Goal: Task Accomplishment & Management: Manage account settings

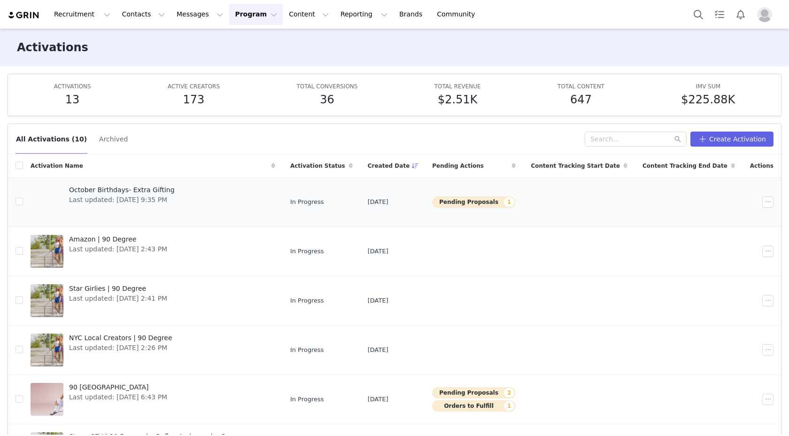
click at [256, 198] on link "October Birthdays- Extra Gifting Last updated: [DATE] 9:35 PM" at bounding box center [153, 202] width 245 height 38
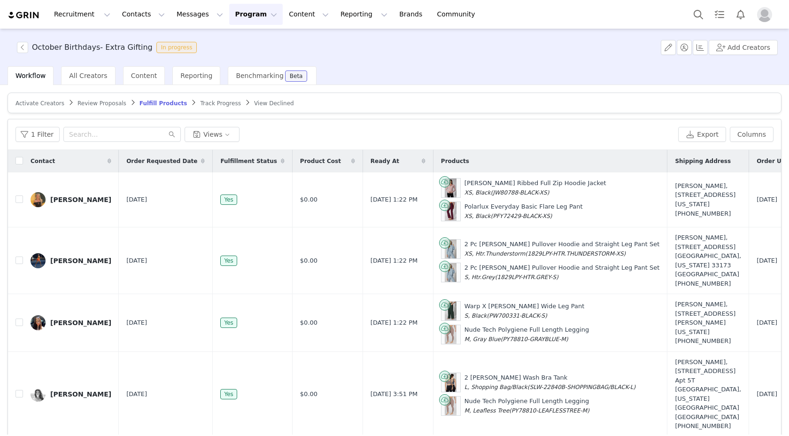
click at [105, 104] on span "Review Proposals" at bounding box center [101, 103] width 49 height 7
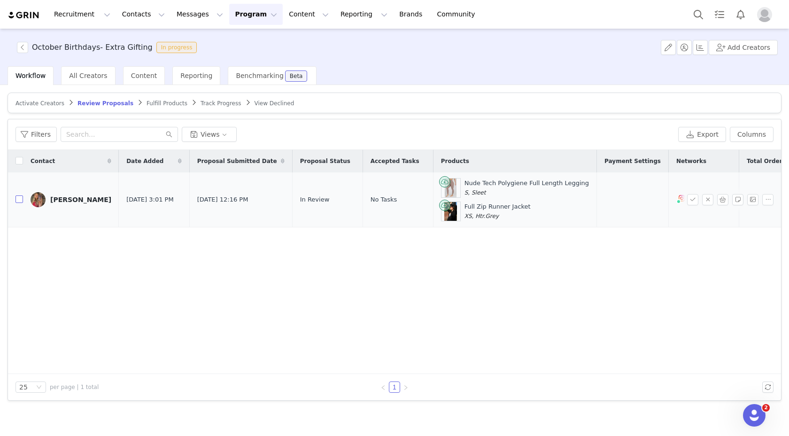
click at [19, 201] on input "checkbox" at bounding box center [19, 199] width 8 height 8
checkbox input "true"
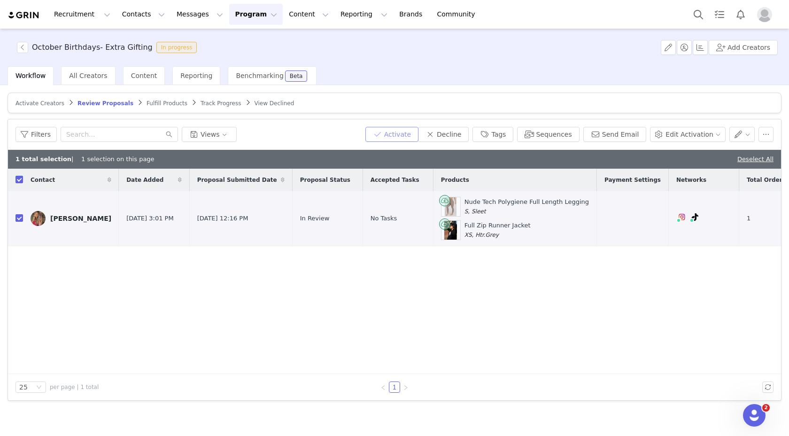
click at [418, 139] on button "Activate" at bounding box center [391, 134] width 53 height 15
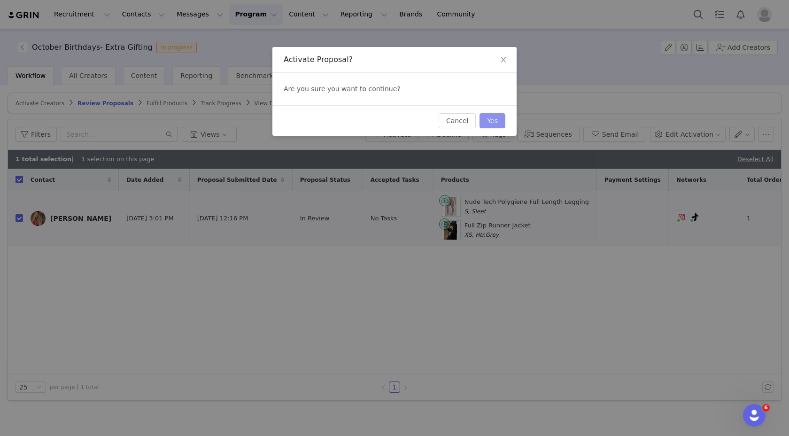
click at [496, 113] on button "Yes" at bounding box center [493, 120] width 26 height 15
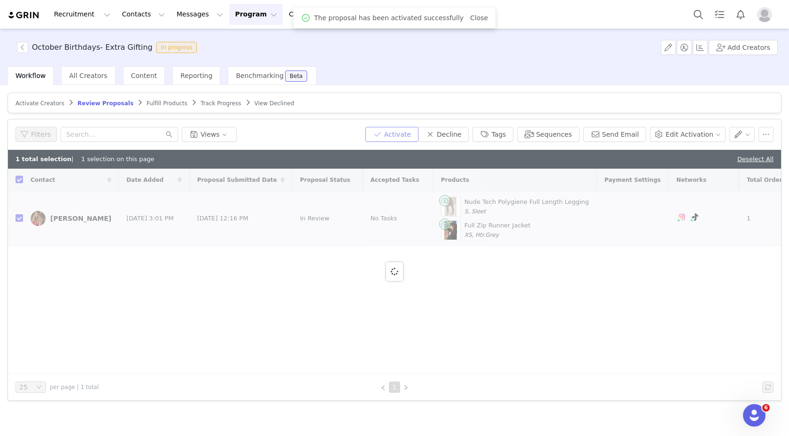
checkbox input "false"
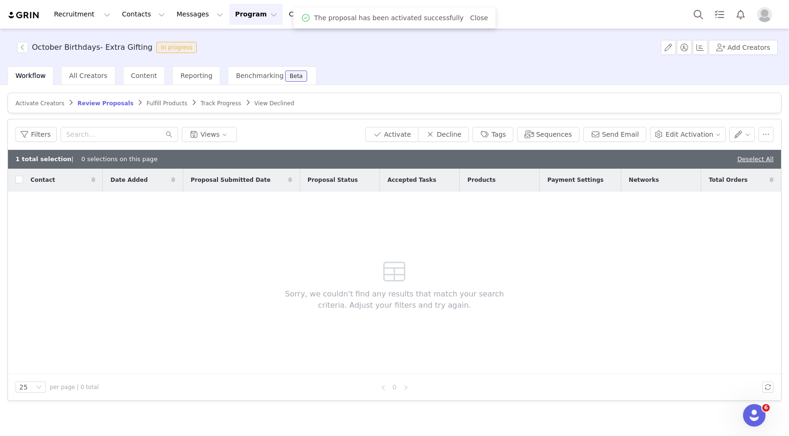
click at [172, 103] on span "Fulfill Products" at bounding box center [167, 103] width 41 height 7
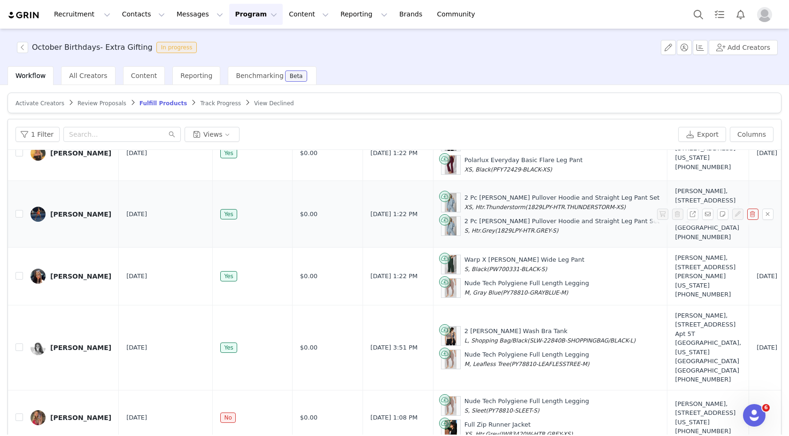
scroll to position [45, 0]
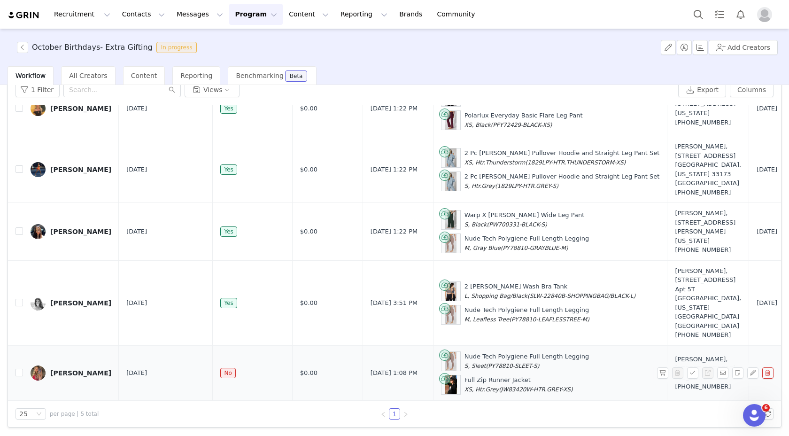
click at [20, 364] on td at bounding box center [15, 372] width 15 height 55
click at [20, 369] on input "checkbox" at bounding box center [19, 373] width 8 height 8
checkbox input "true"
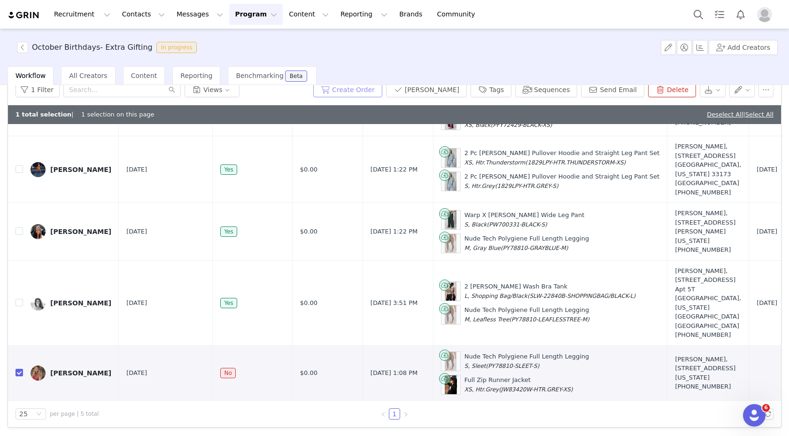
click at [377, 93] on button "Create Order" at bounding box center [347, 89] width 69 height 15
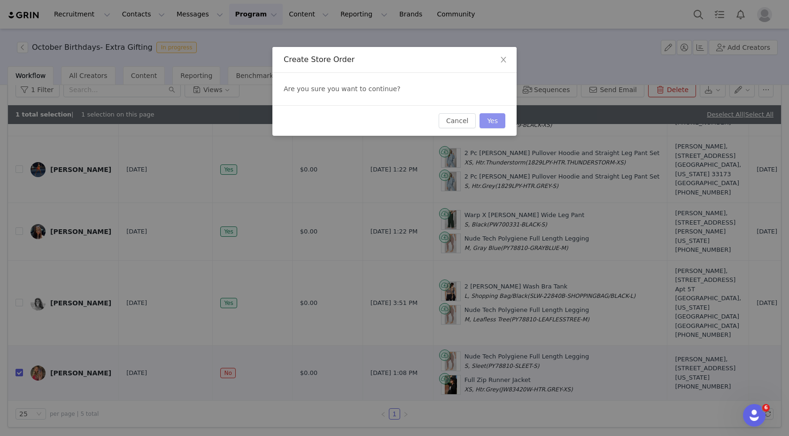
click at [498, 123] on button "Yes" at bounding box center [493, 120] width 26 height 15
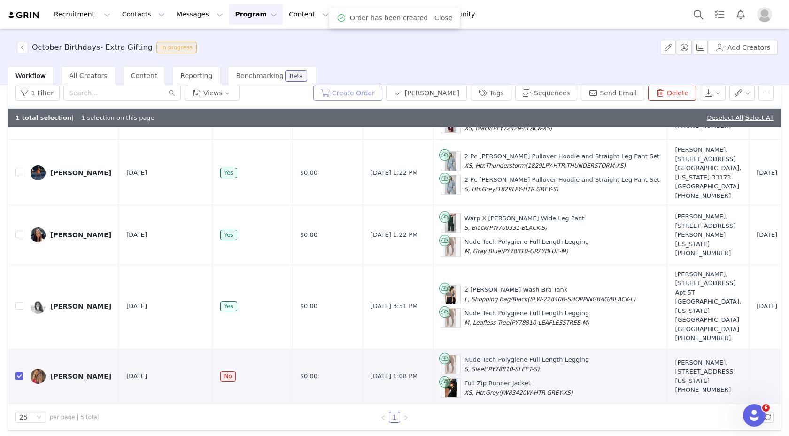
scroll to position [0, 0]
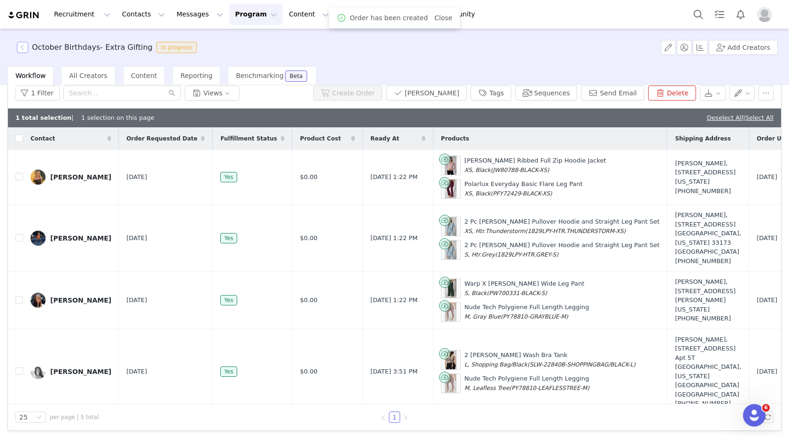
click at [24, 46] on button "button" at bounding box center [22, 47] width 11 height 11
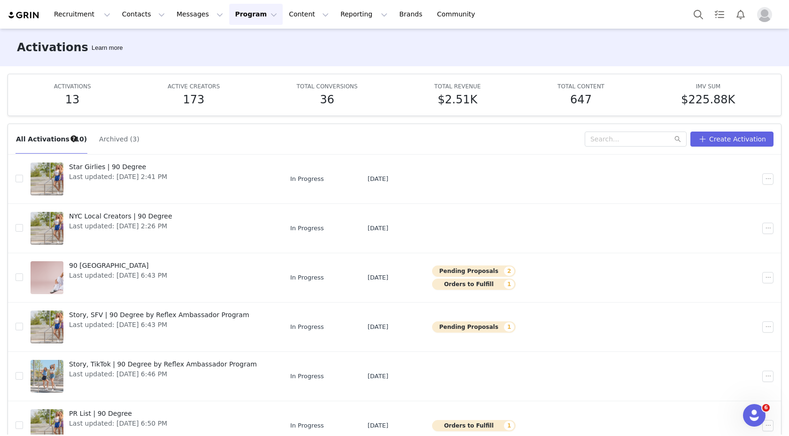
scroll to position [123, 0]
click at [160, 265] on span "90 [GEOGRAPHIC_DATA]" at bounding box center [118, 265] width 98 height 10
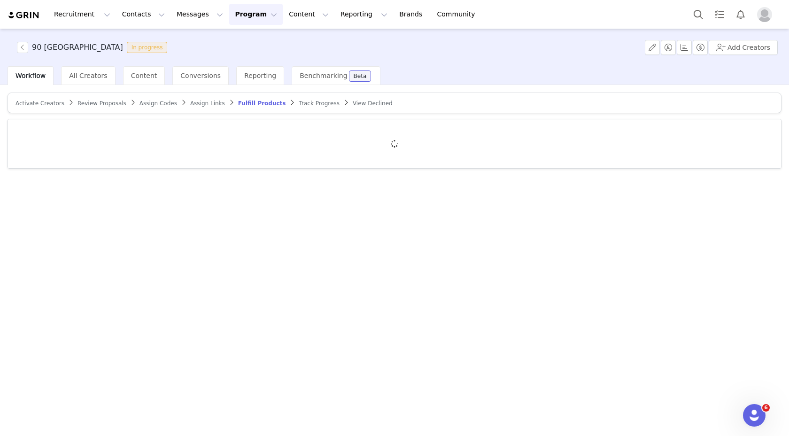
click at [114, 100] on span "Review Proposals" at bounding box center [101, 103] width 49 height 7
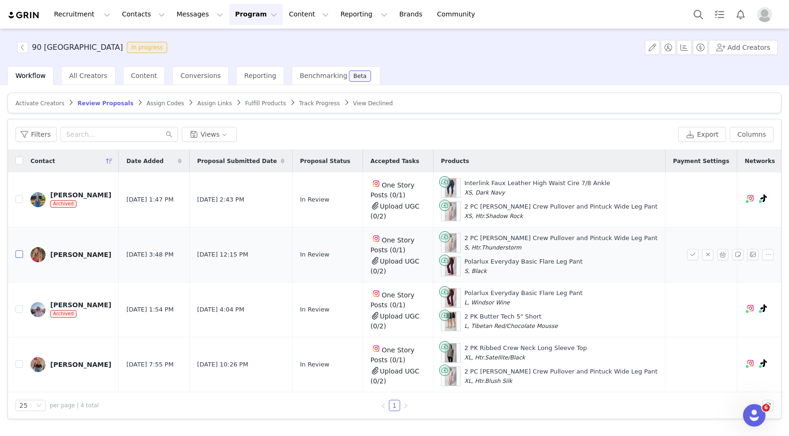
click at [19, 254] on input "checkbox" at bounding box center [19, 254] width 8 height 8
checkbox input "true"
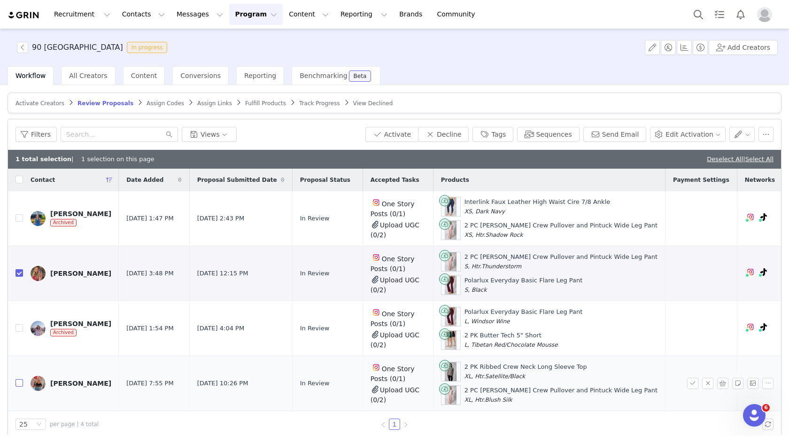
click at [18, 385] on input "checkbox" at bounding box center [19, 383] width 8 height 8
checkbox input "true"
click at [400, 131] on button "Activate" at bounding box center [391, 134] width 53 height 15
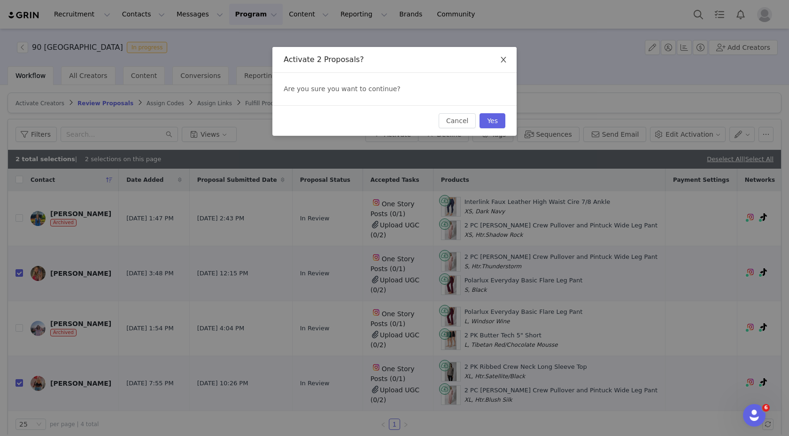
click at [504, 58] on icon "icon: close" at bounding box center [504, 60] width 8 height 8
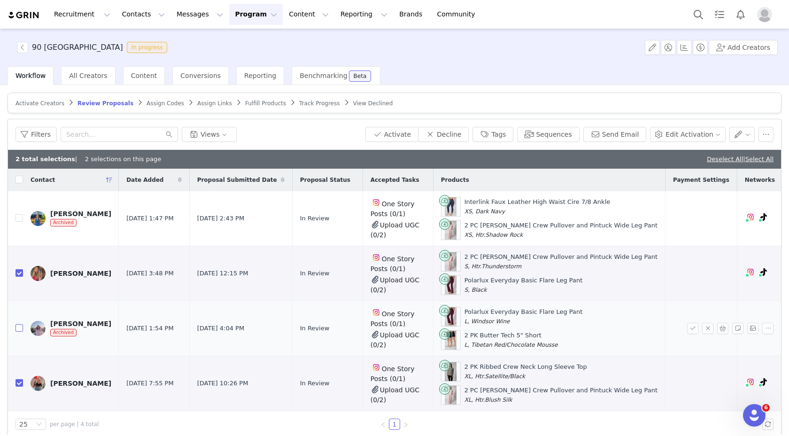
click at [16, 326] on input "checkbox" at bounding box center [19, 328] width 8 height 8
checkbox input "true"
click at [402, 137] on button "Activate" at bounding box center [391, 134] width 53 height 15
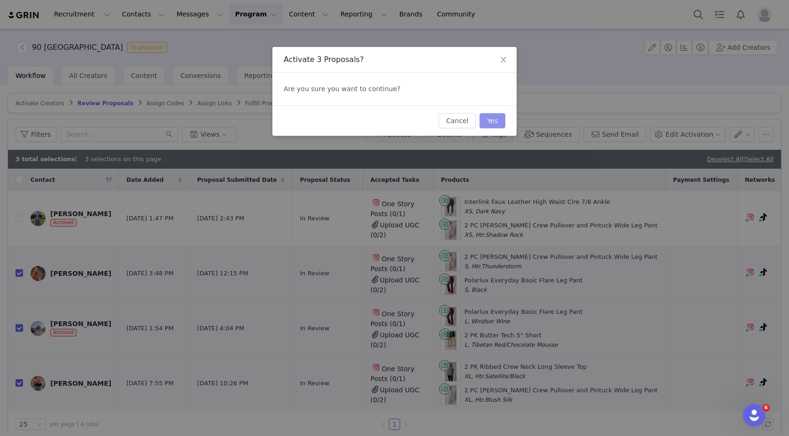
click at [500, 114] on button "Yes" at bounding box center [493, 120] width 26 height 15
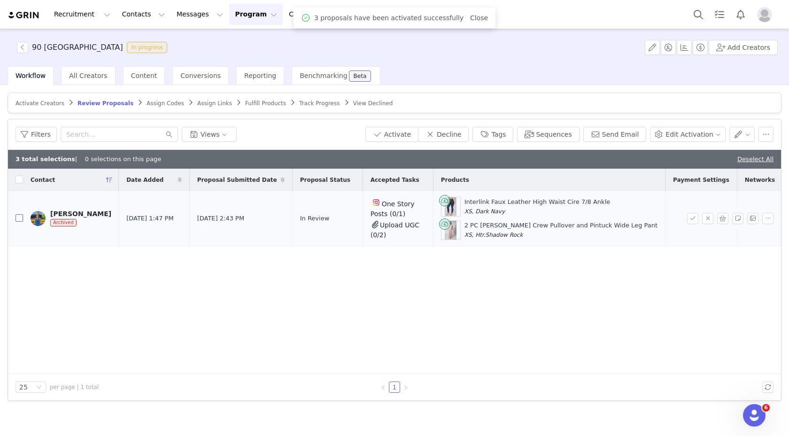
click at [22, 219] on input "checkbox" at bounding box center [19, 218] width 8 height 8
checkbox input "true"
click at [462, 128] on button "Decline" at bounding box center [443, 134] width 51 height 15
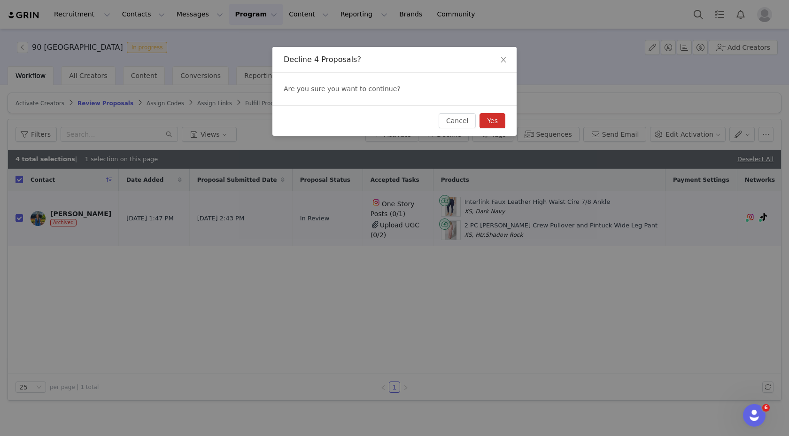
click at [493, 116] on button "Yes" at bounding box center [493, 120] width 26 height 15
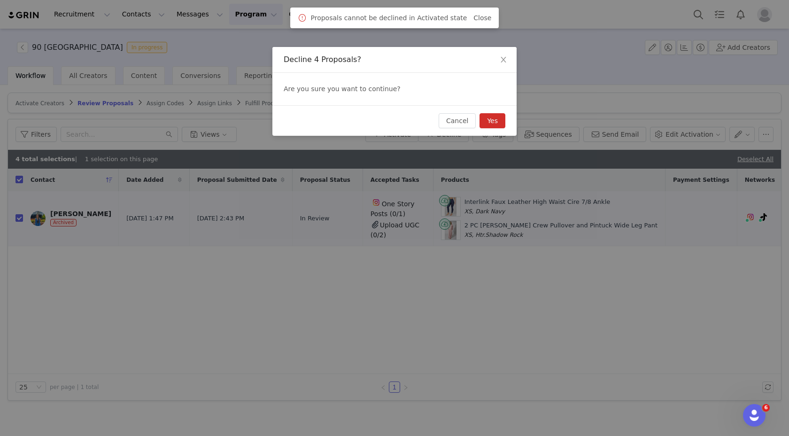
click at [497, 116] on button "Yes" at bounding box center [493, 120] width 26 height 15
click at [503, 58] on icon "icon: close" at bounding box center [504, 60] width 8 height 8
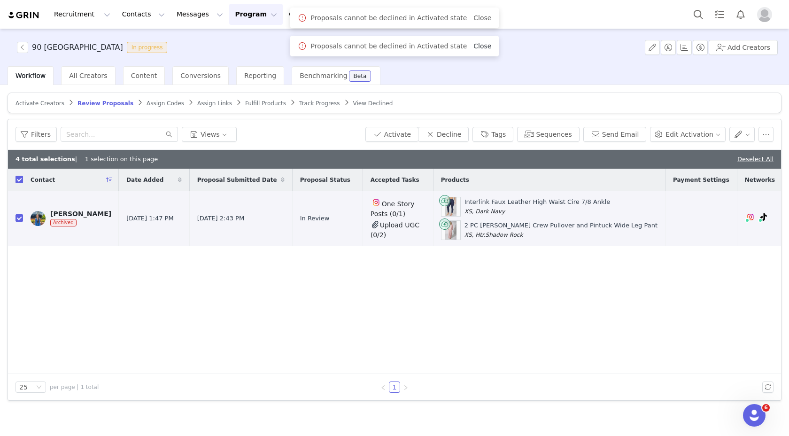
click at [476, 42] on link "Close" at bounding box center [482, 46] width 18 height 8
click at [481, 17] on link "Close" at bounding box center [482, 18] width 18 height 8
click at [767, 133] on button "button" at bounding box center [766, 134] width 15 height 15
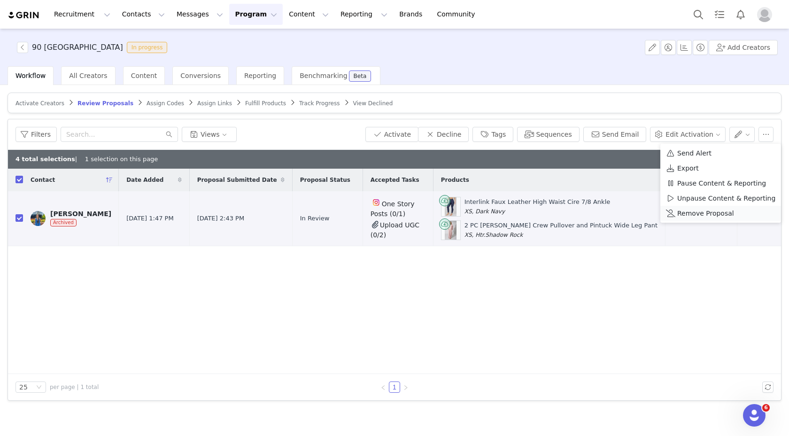
click at [706, 211] on span "Remove Proposal" at bounding box center [705, 213] width 57 height 10
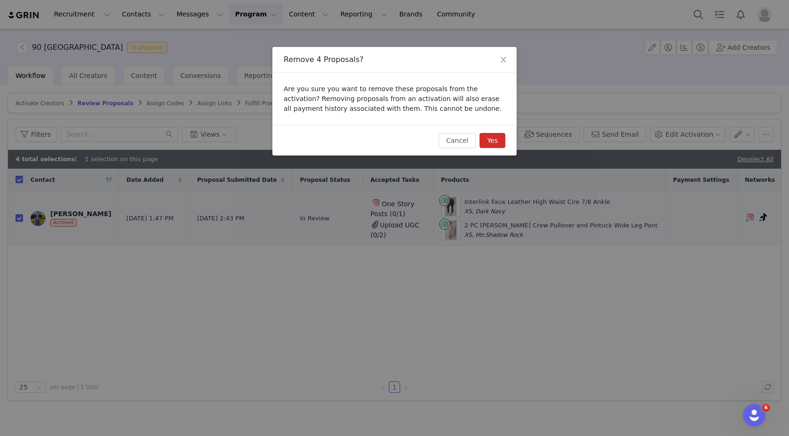
click at [502, 141] on button "Yes" at bounding box center [493, 140] width 26 height 15
checkbox input "false"
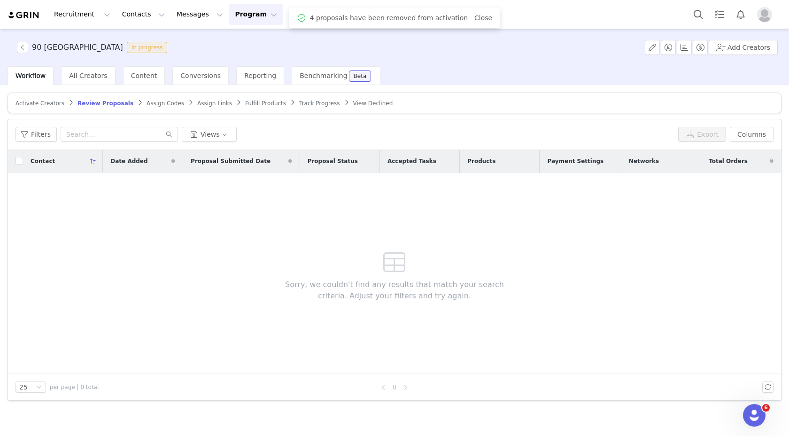
click at [246, 104] on span "Fulfill Products" at bounding box center [265, 103] width 41 height 7
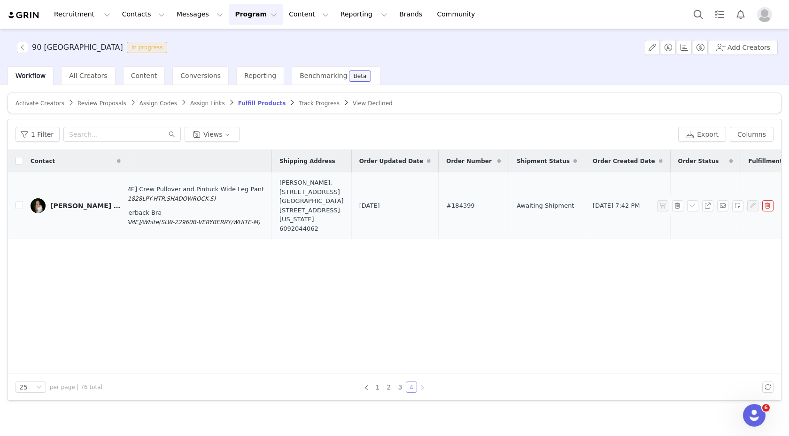
scroll to position [0, 420]
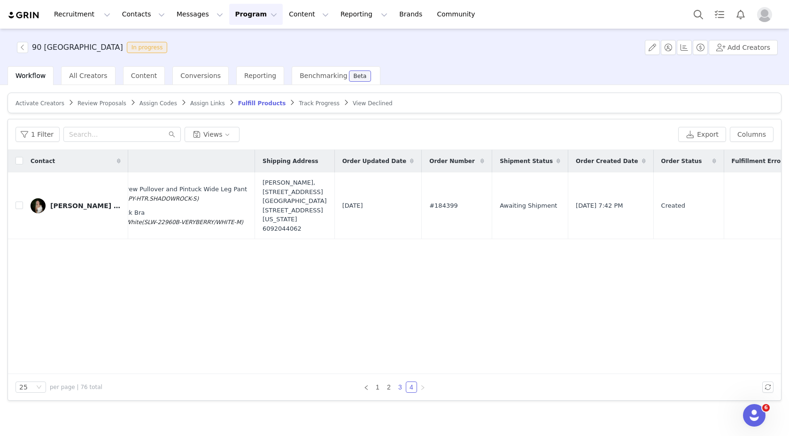
click at [400, 388] on link "3" at bounding box center [400, 387] width 10 height 10
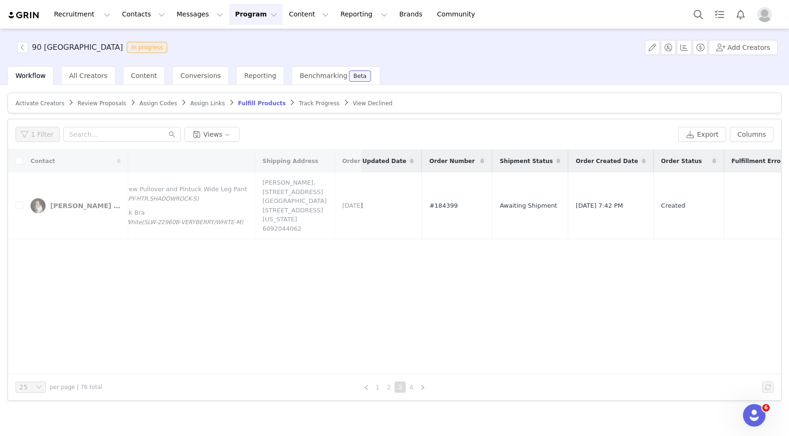
scroll to position [0, 0]
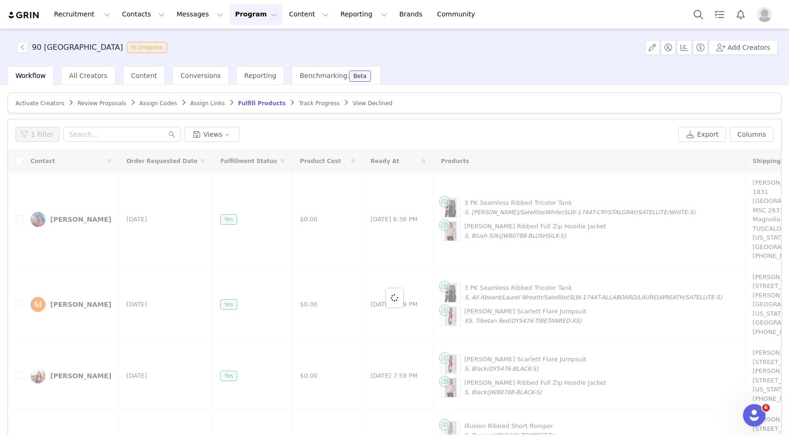
scroll to position [45, 0]
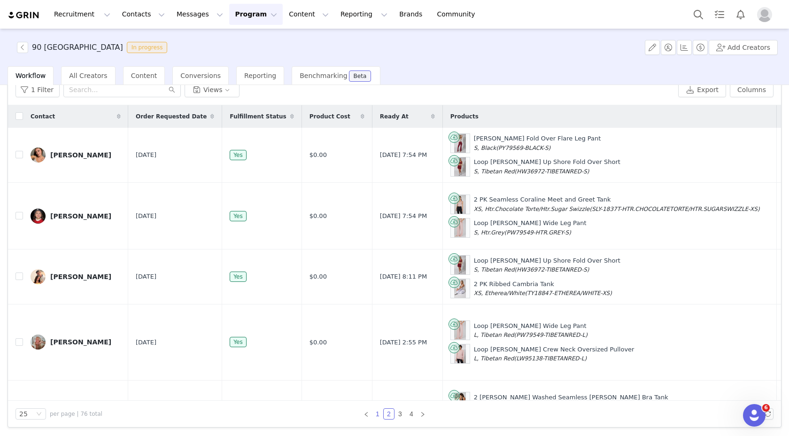
click at [374, 410] on link "1" at bounding box center [377, 414] width 10 height 10
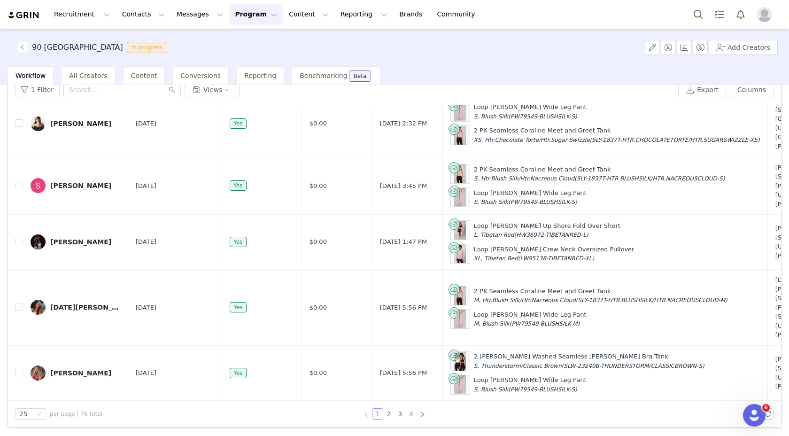
scroll to position [1512, 0]
click at [408, 415] on link "4" at bounding box center [411, 414] width 10 height 10
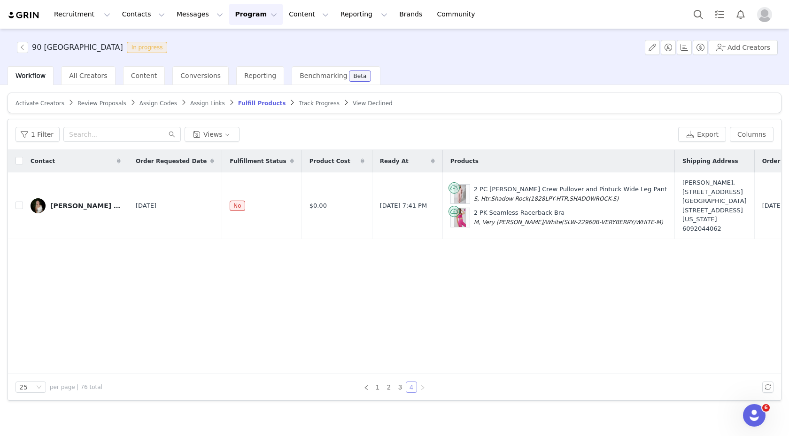
scroll to position [0, 0]
click at [401, 388] on link "3" at bounding box center [400, 387] width 10 height 10
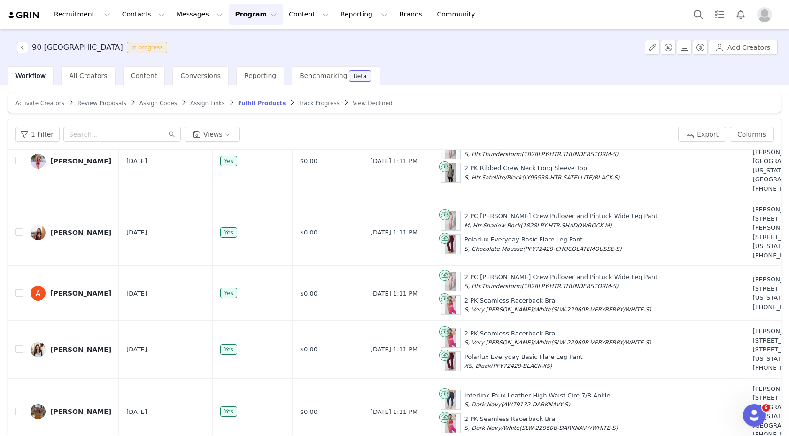
scroll to position [45, 0]
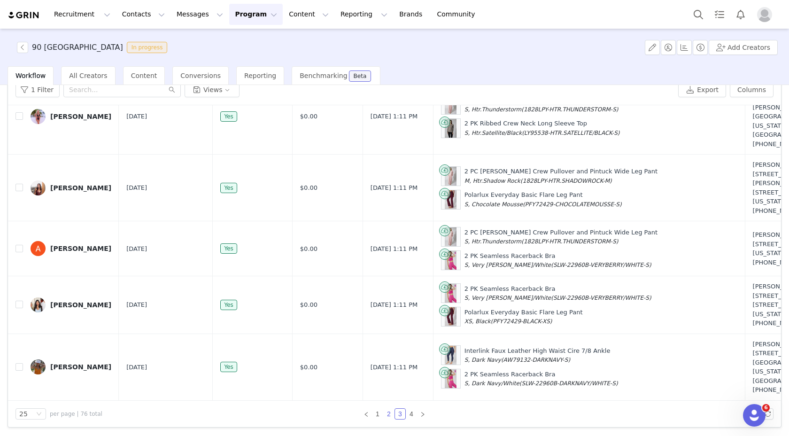
click at [387, 413] on link "2" at bounding box center [389, 414] width 10 height 10
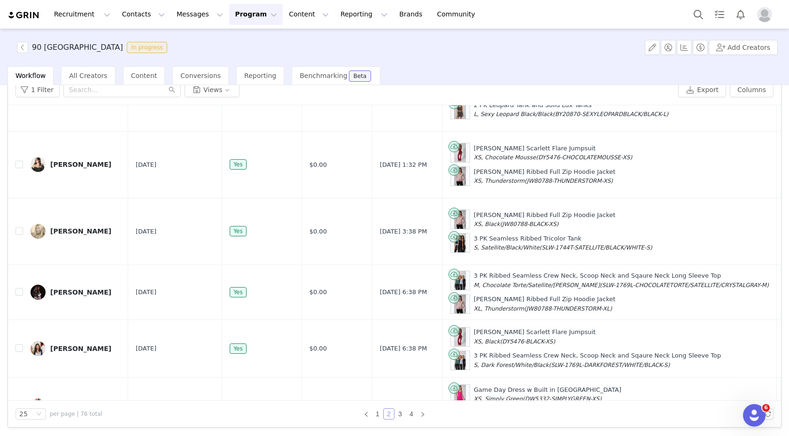
scroll to position [1503, 0]
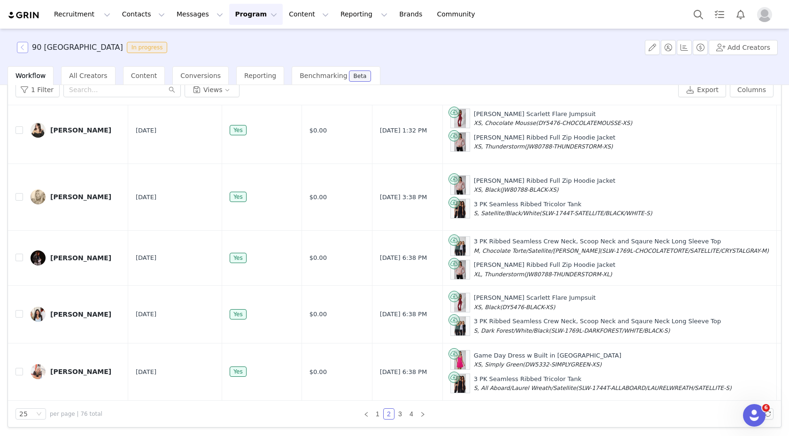
click at [23, 45] on button "button" at bounding box center [22, 47] width 11 height 11
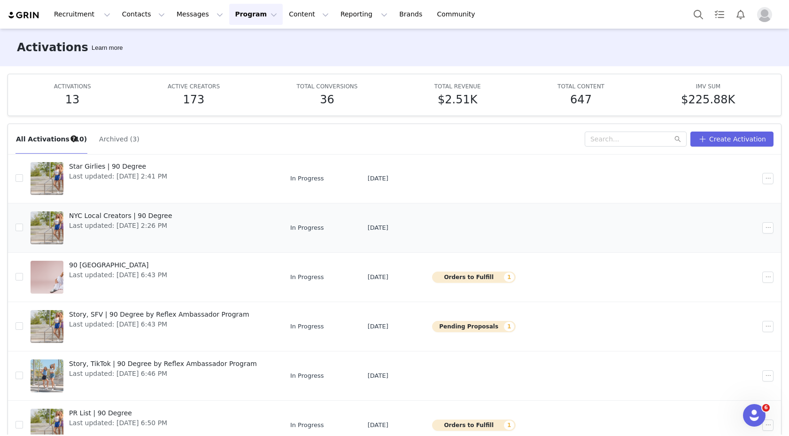
scroll to position [122, 0]
click at [171, 288] on div "90 Degree University Last updated: [DATE] 6:43 PM" at bounding box center [117, 278] width 109 height 38
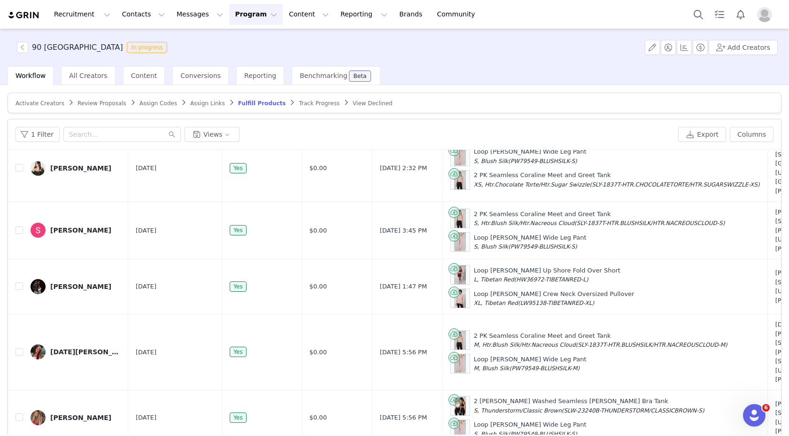
scroll to position [45, 0]
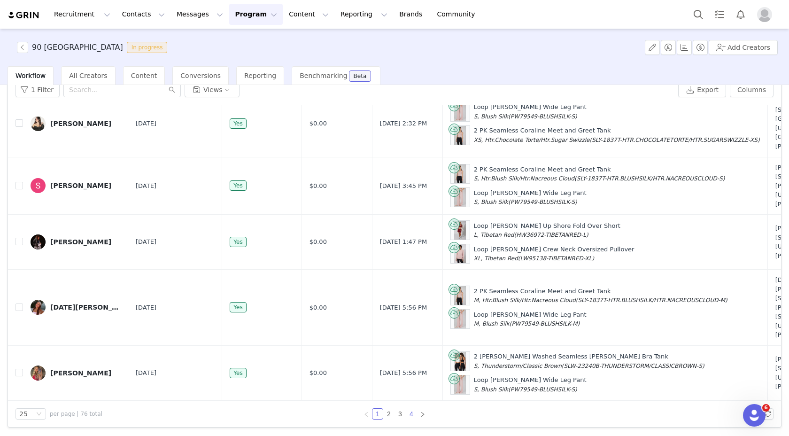
click at [408, 415] on link "4" at bounding box center [411, 414] width 10 height 10
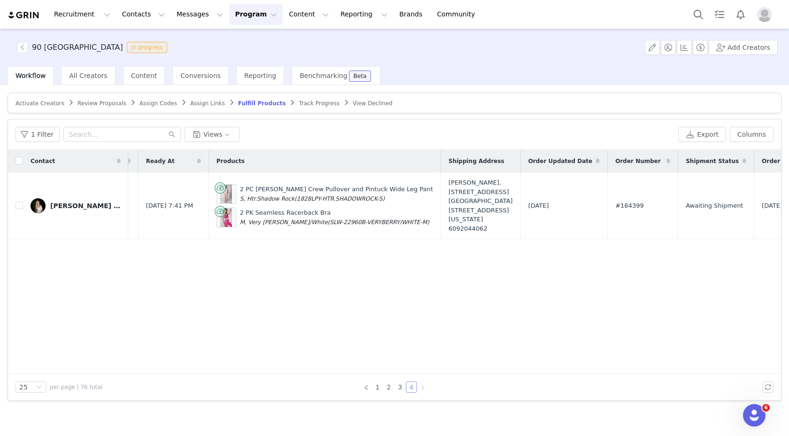
scroll to position [0, 240]
click at [401, 388] on link "3" at bounding box center [400, 387] width 10 height 10
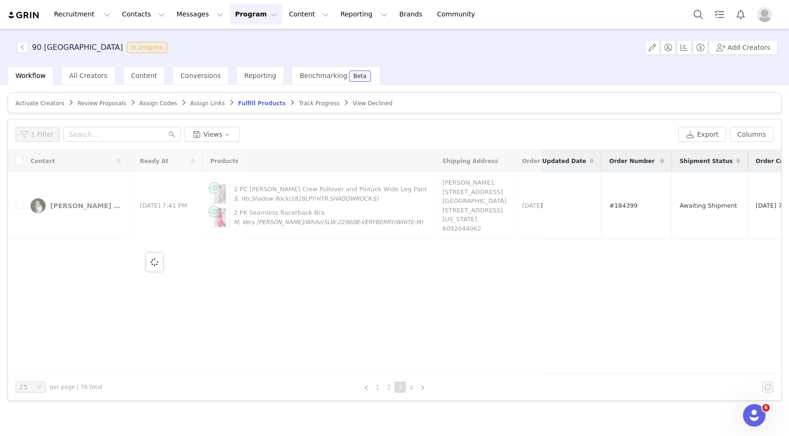
scroll to position [0, 0]
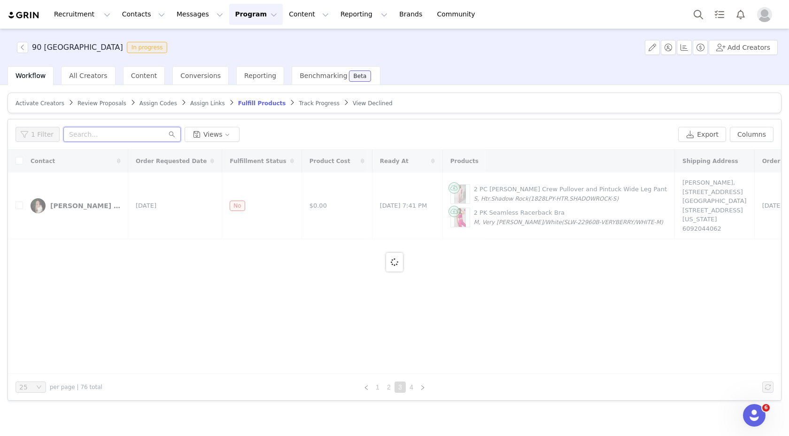
click at [92, 140] on input "text" at bounding box center [121, 134] width 117 height 15
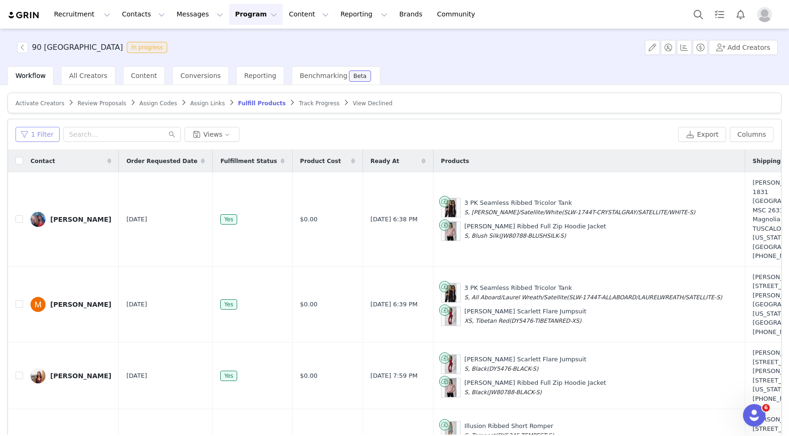
click at [39, 135] on button "1 Filter" at bounding box center [37, 134] width 44 height 15
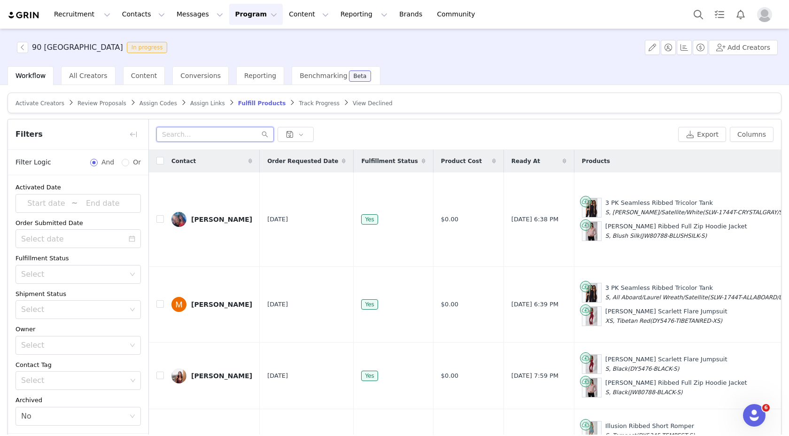
click at [191, 137] on input "text" at bounding box center [214, 134] width 117 height 15
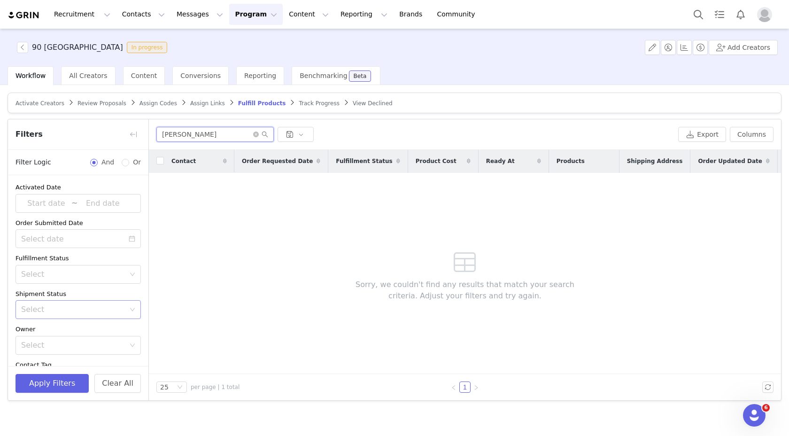
scroll to position [97, 0]
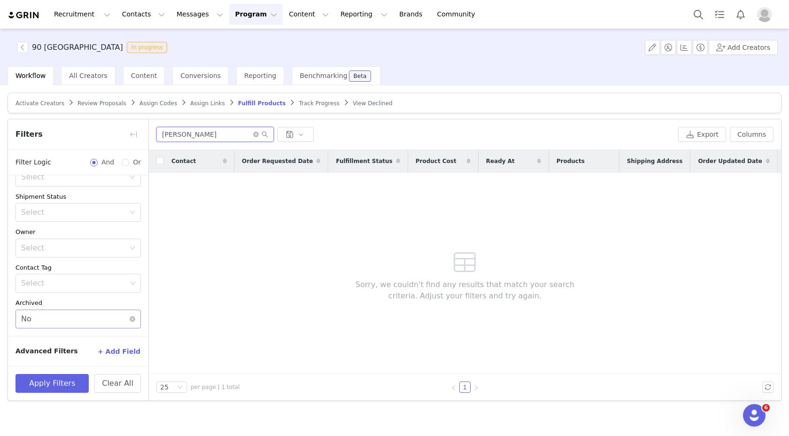
type input "[PERSON_NAME]"
click at [101, 323] on div "Select No" at bounding box center [75, 319] width 108 height 18
click at [92, 339] on li "Yes" at bounding box center [74, 339] width 118 height 15
click at [69, 375] on button "Apply Filters" at bounding box center [51, 383] width 73 height 19
click at [313, 317] on div "Contact Order Requested Date Fulfillment Status Product Cost Ready At Products …" at bounding box center [465, 262] width 632 height 224
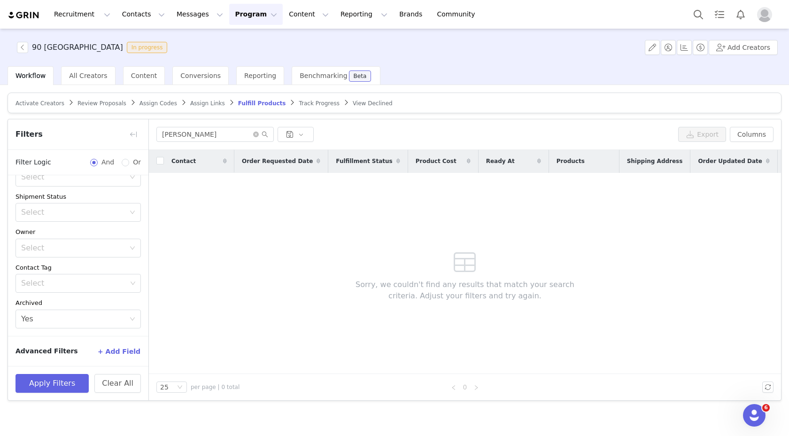
click at [142, 136] on div "Filters" at bounding box center [78, 134] width 140 height 31
click at [137, 136] on button "button" at bounding box center [133, 134] width 15 height 15
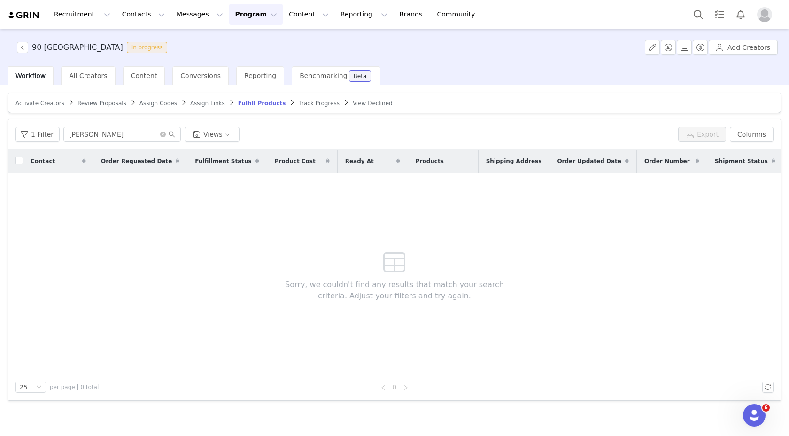
scroll to position [117, 0]
click at [159, 129] on input "[PERSON_NAME]" at bounding box center [121, 134] width 117 height 15
click at [161, 133] on icon "icon: close-circle" at bounding box center [163, 135] width 6 height 6
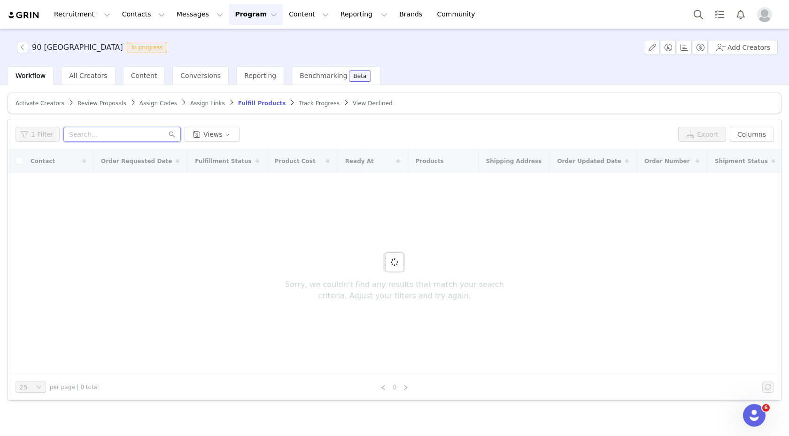
click at [111, 131] on input "text" at bounding box center [121, 134] width 117 height 15
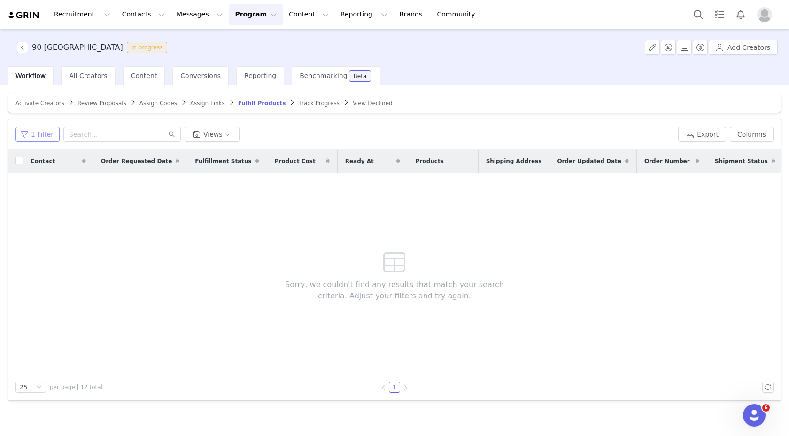
click at [41, 131] on button "1 Filter" at bounding box center [37, 134] width 44 height 15
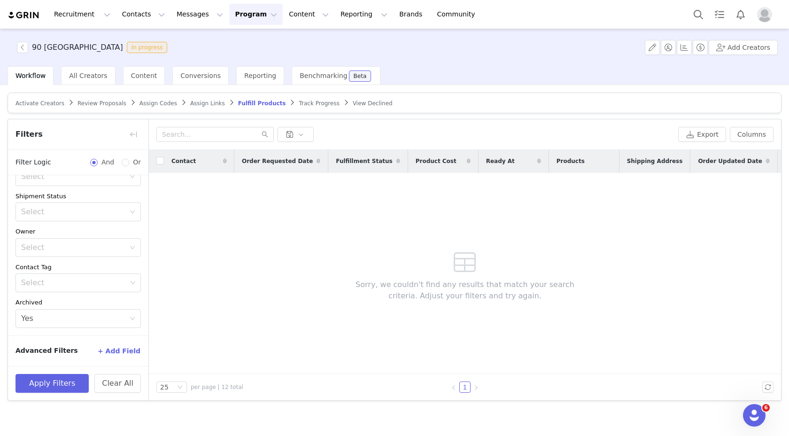
scroll to position [97, 0]
click at [126, 382] on button "Clear All" at bounding box center [117, 383] width 46 height 19
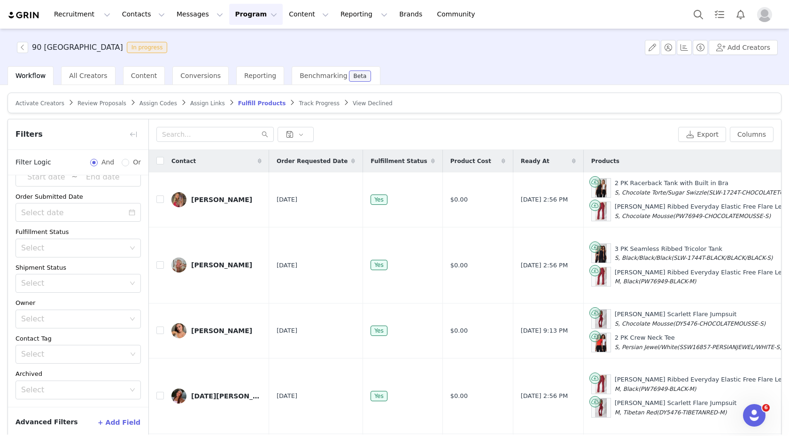
scroll to position [26, 0]
click at [209, 141] on input "text" at bounding box center [214, 134] width 117 height 15
type input "[PERSON_NAME]"
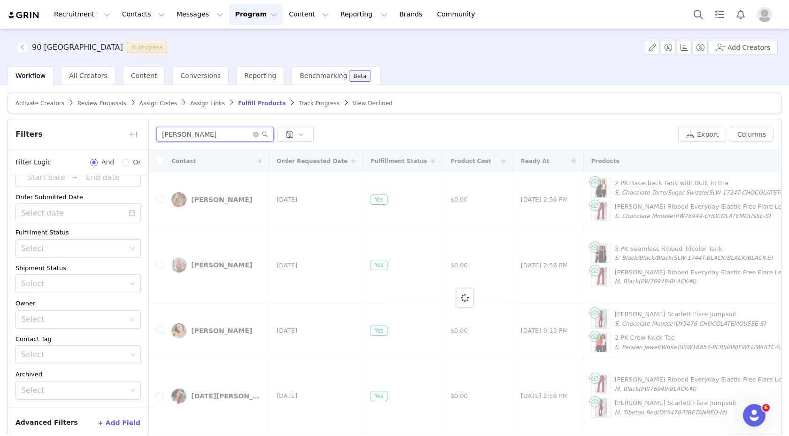
scroll to position [97, 0]
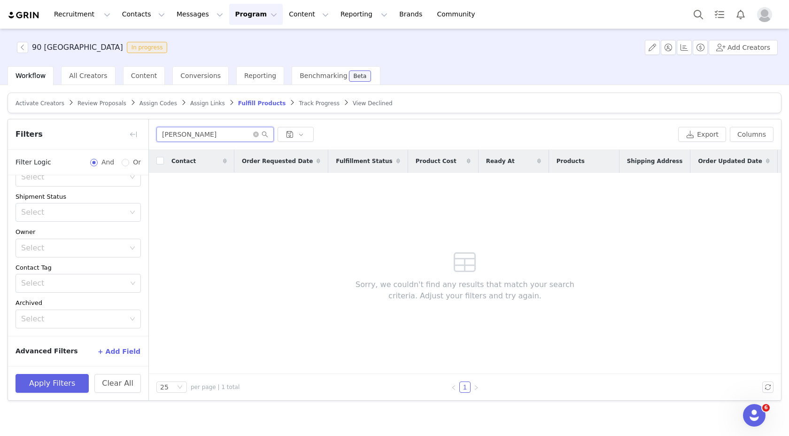
drag, startPoint x: 222, startPoint y: 136, endPoint x: 156, endPoint y: 136, distance: 65.8
click at [156, 136] on input "[PERSON_NAME]" at bounding box center [214, 134] width 117 height 15
type input "j"
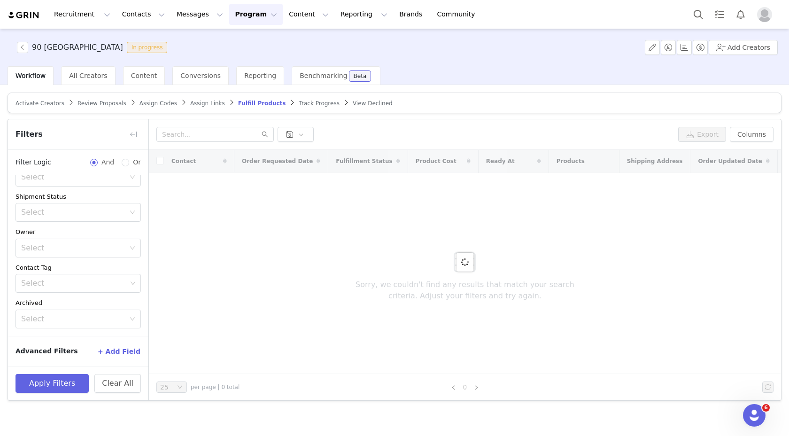
click at [16, 49] on div "90 Degree University In progress" at bounding box center [91, 47] width 160 height 11
click at [30, 49] on span "90 Degree University In progress" at bounding box center [94, 47] width 154 height 11
click at [23, 47] on button "button" at bounding box center [22, 47] width 11 height 11
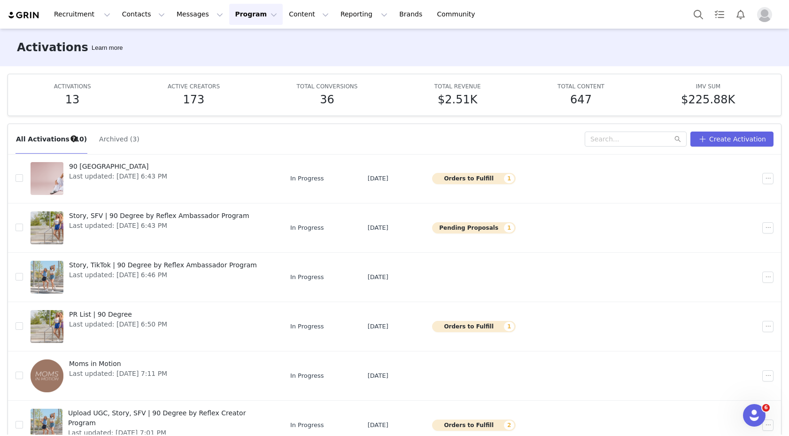
scroll to position [49, 0]
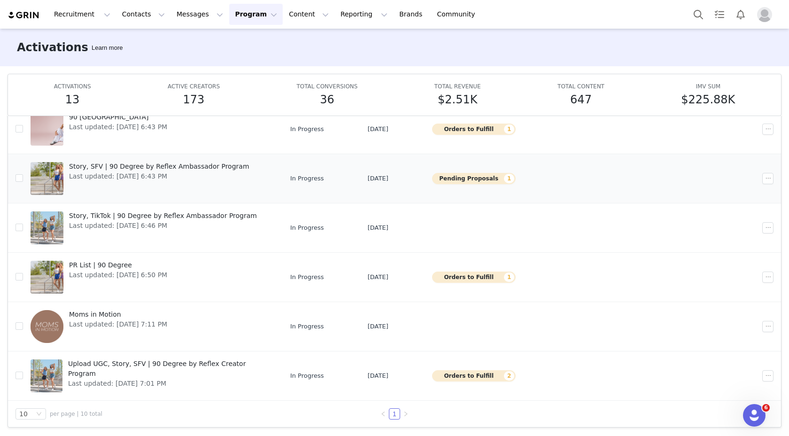
click at [148, 160] on div "Story, SFV | 90 Degree by Reflex Ambassador Program Last updated: [DATE] 6:43 PM" at bounding box center [159, 179] width 192 height 38
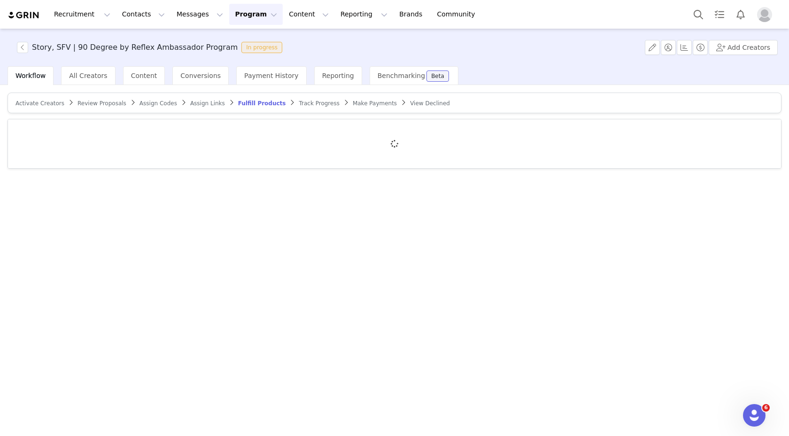
click at [95, 103] on span "Review Proposals" at bounding box center [101, 103] width 49 height 7
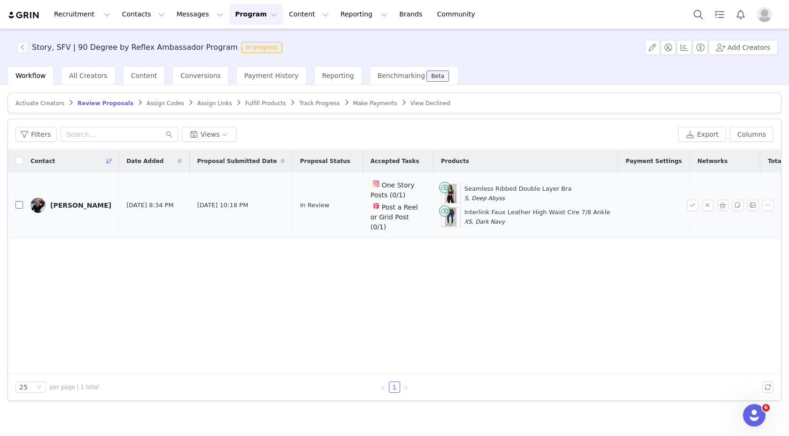
click at [20, 201] on input "checkbox" at bounding box center [19, 205] width 8 height 8
checkbox input "true"
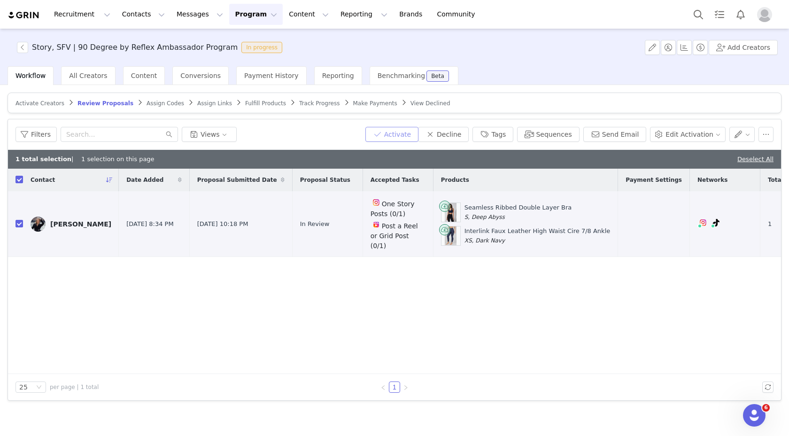
click at [403, 133] on button "Activate" at bounding box center [391, 134] width 53 height 15
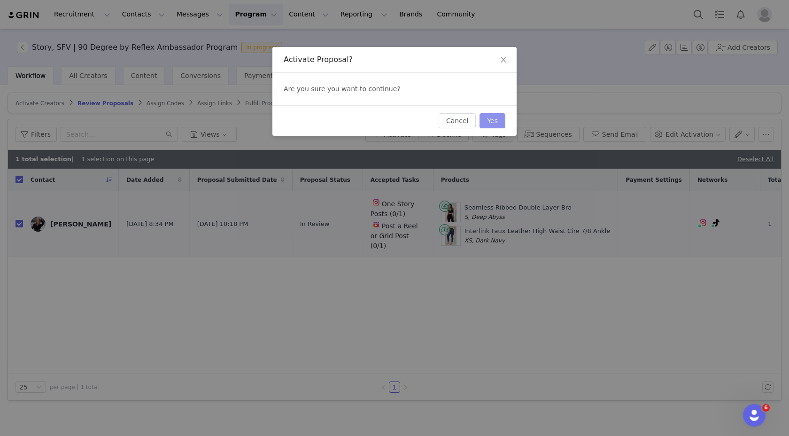
click at [493, 122] on button "Yes" at bounding box center [493, 120] width 26 height 15
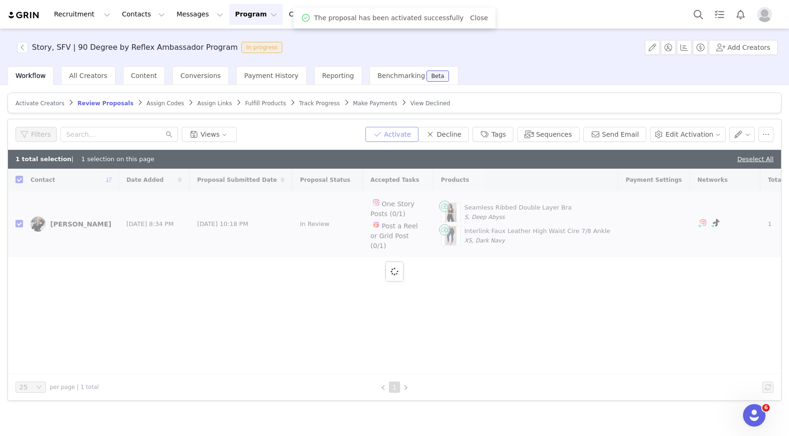
checkbox input "false"
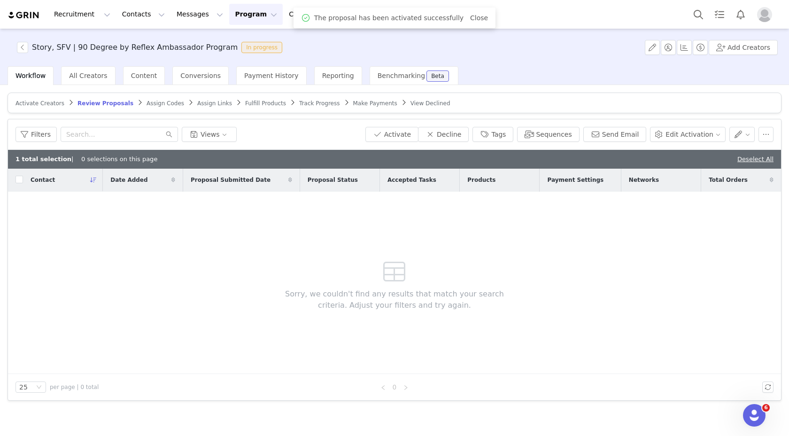
click at [246, 105] on span "Fulfill Products" at bounding box center [265, 103] width 41 height 7
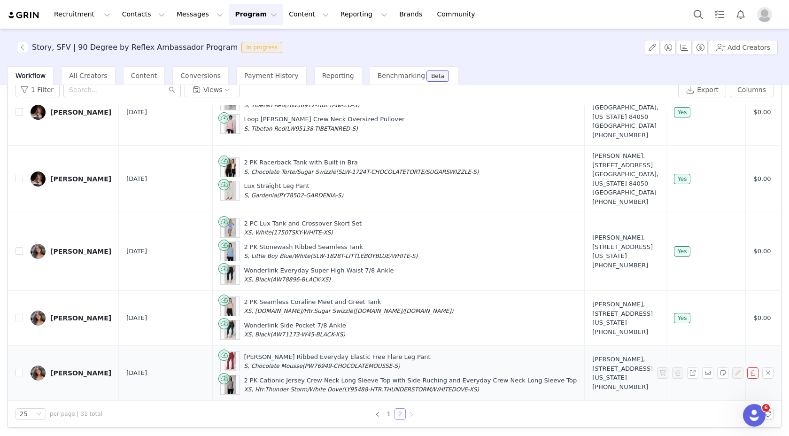
scroll to position [201, 0]
click at [387, 412] on link "1" at bounding box center [389, 414] width 10 height 10
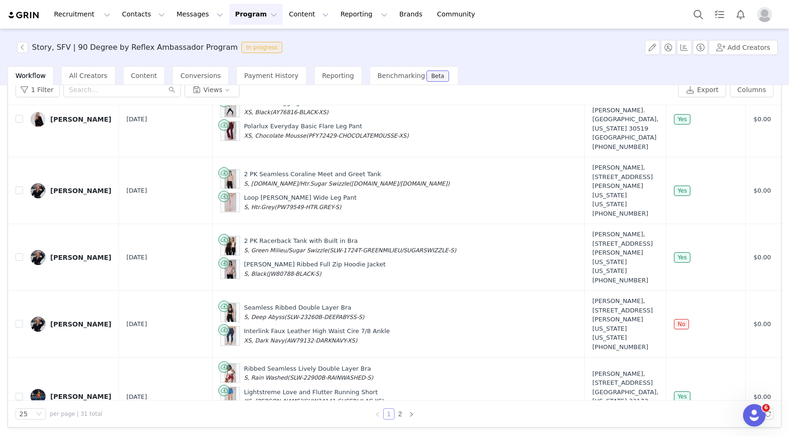
scroll to position [1241, 0]
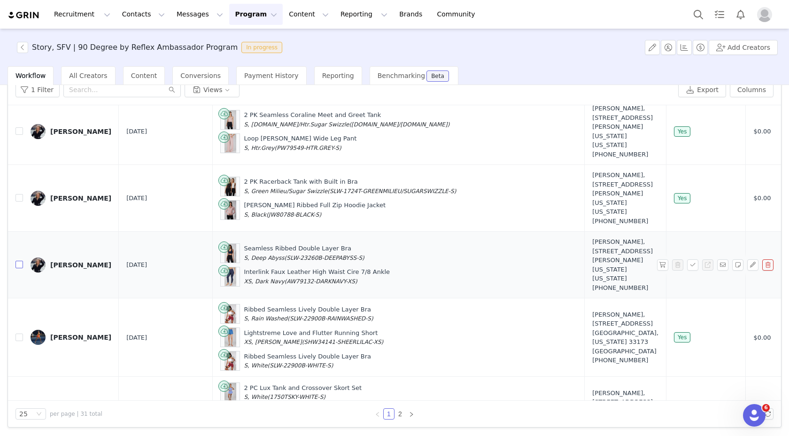
click at [18, 268] on input "checkbox" at bounding box center [19, 265] width 8 height 8
checkbox input "true"
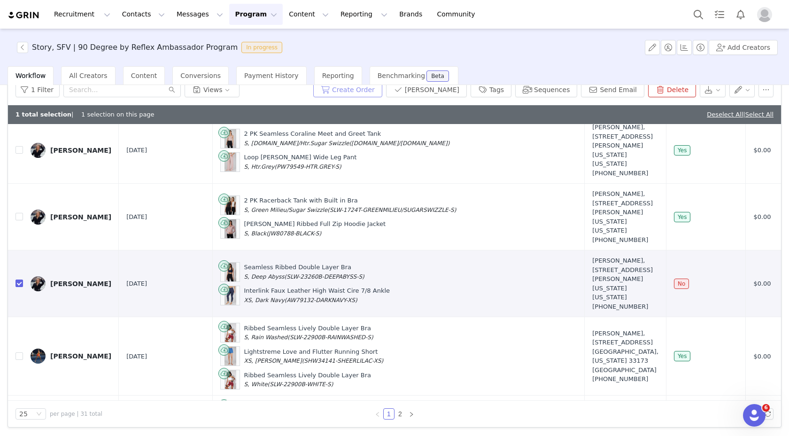
click at [382, 89] on button "Create Order" at bounding box center [347, 89] width 69 height 15
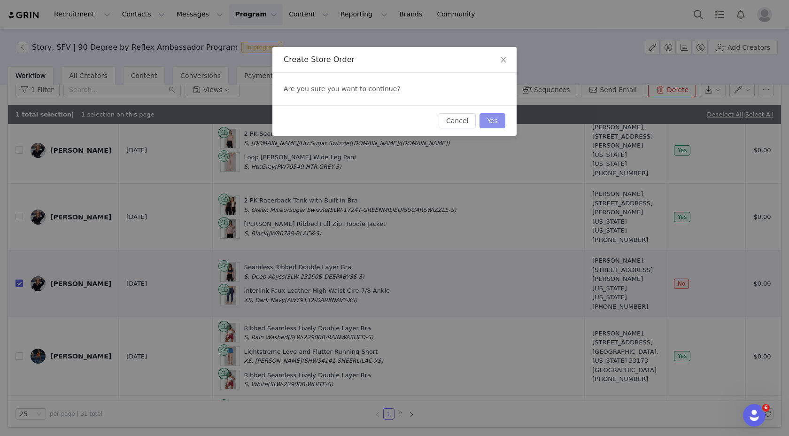
click at [500, 119] on button "Yes" at bounding box center [493, 120] width 26 height 15
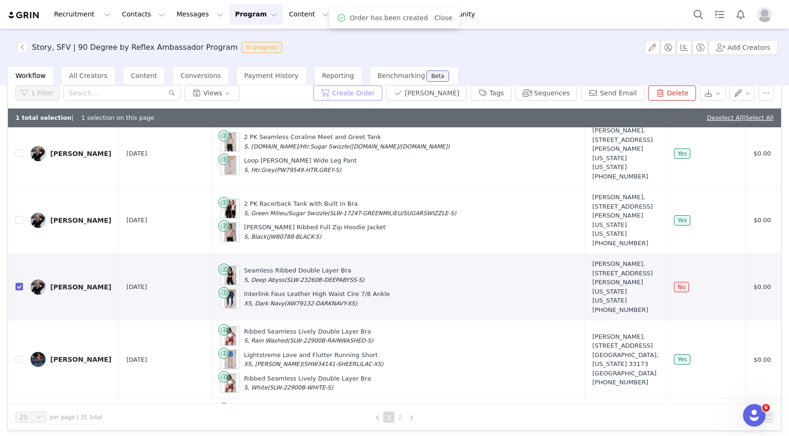
scroll to position [0, 0]
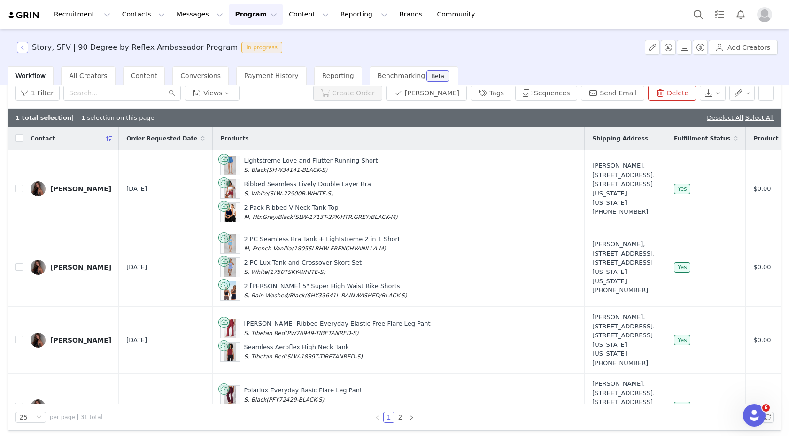
click at [21, 47] on button "button" at bounding box center [22, 47] width 11 height 11
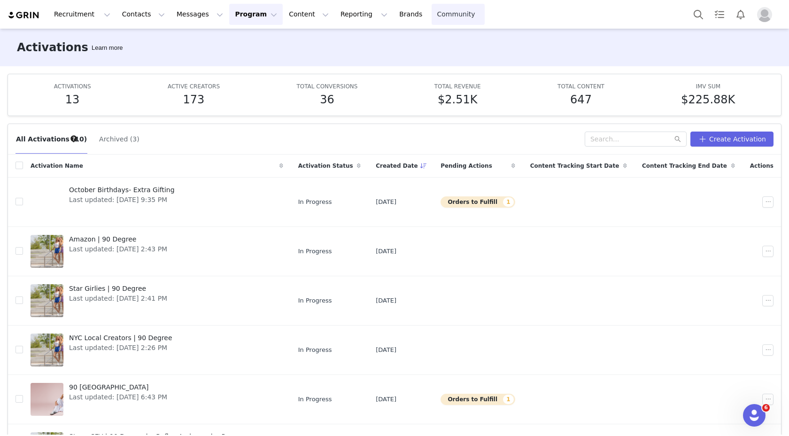
click at [432, 15] on link "Community Community" at bounding box center [459, 14] width 54 height 21
